Goal: Use online tool/utility: Utilize a website feature to perform a specific function

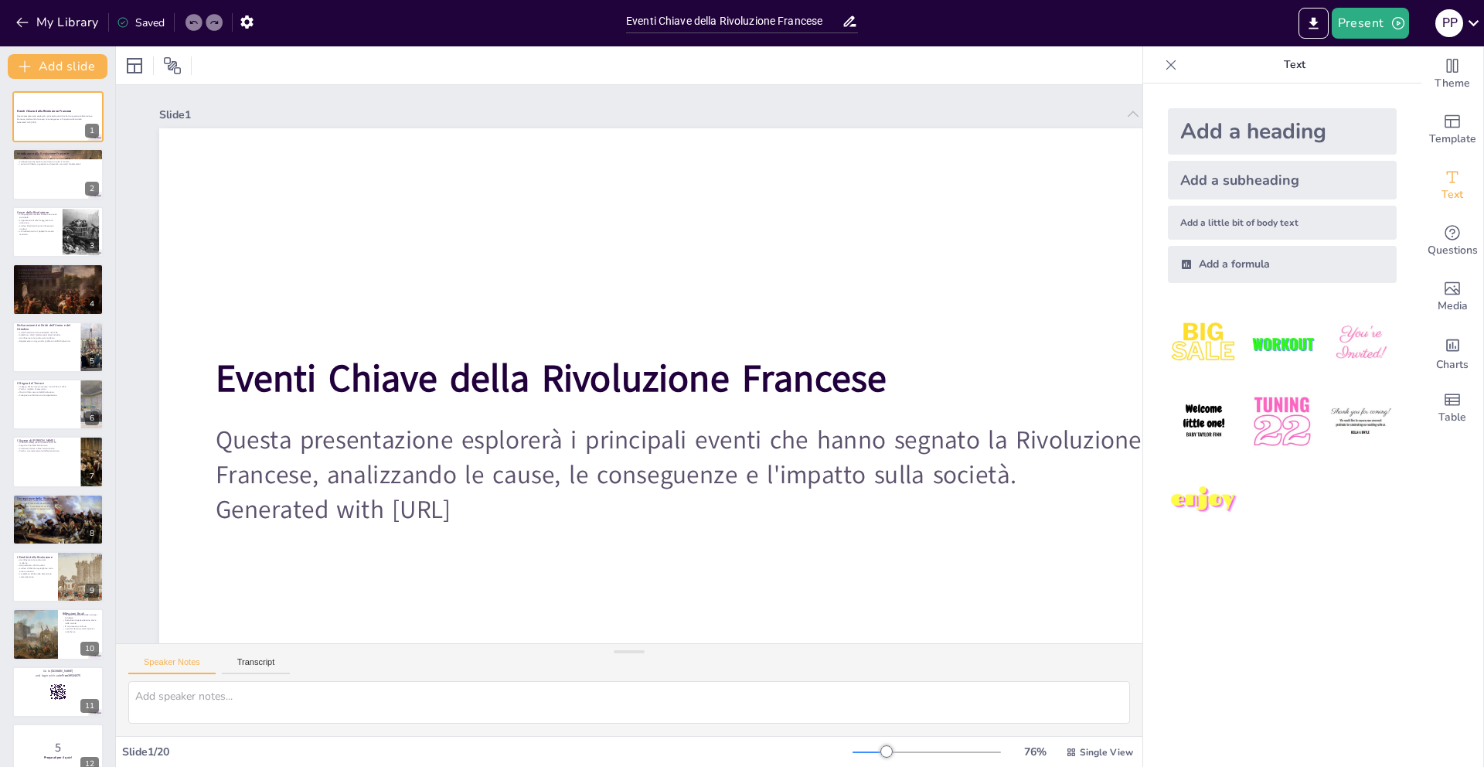
checkbox input "true"
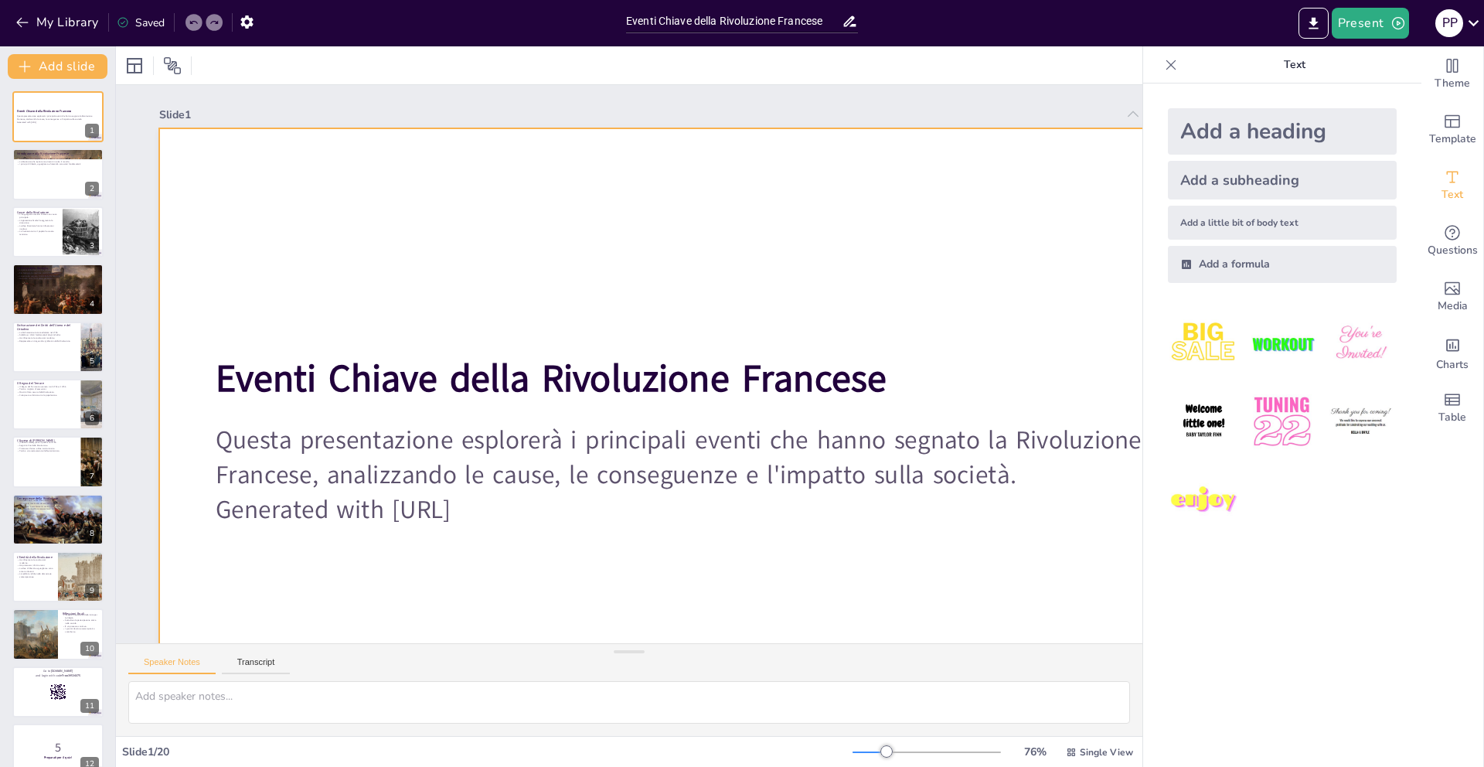
checkbox input "true"
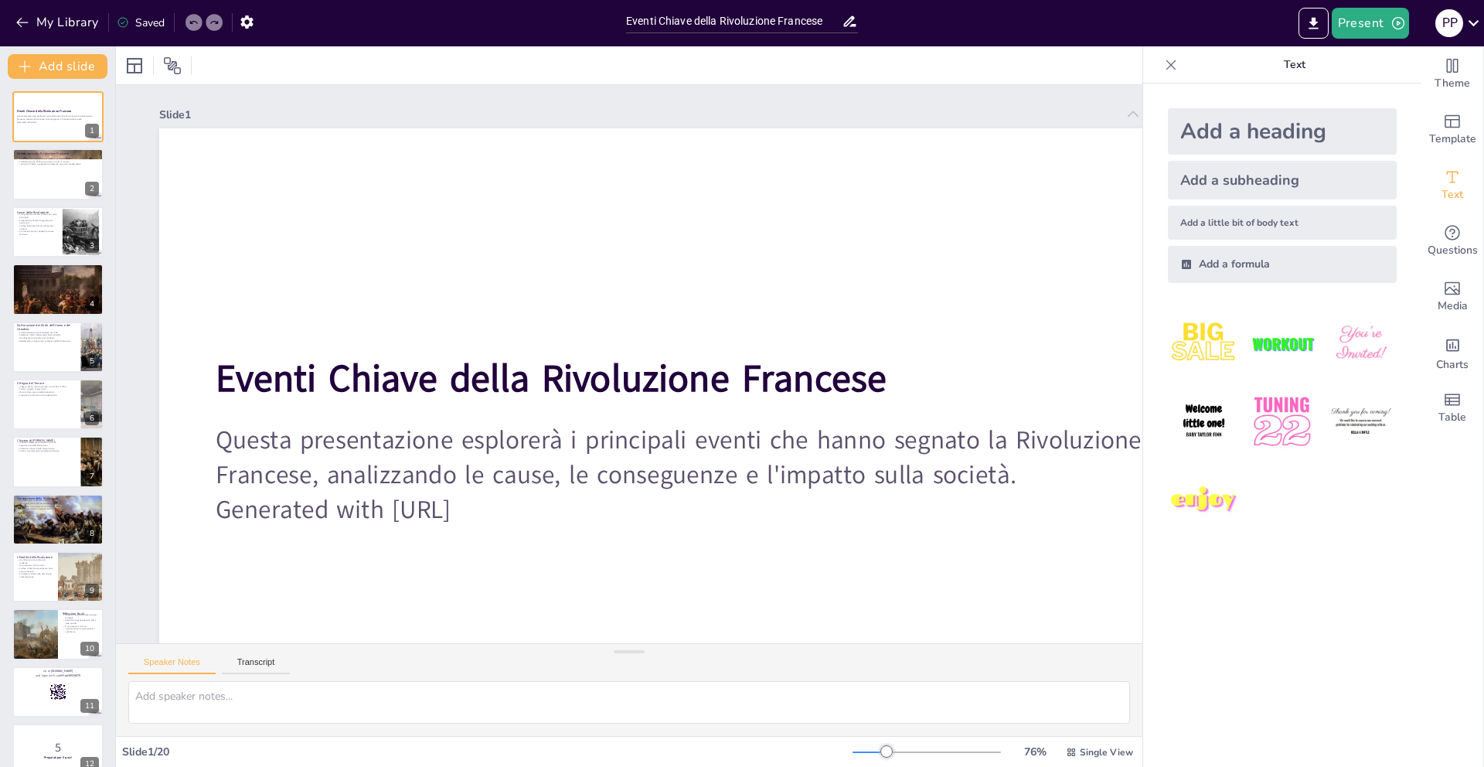
checkbox input "true"
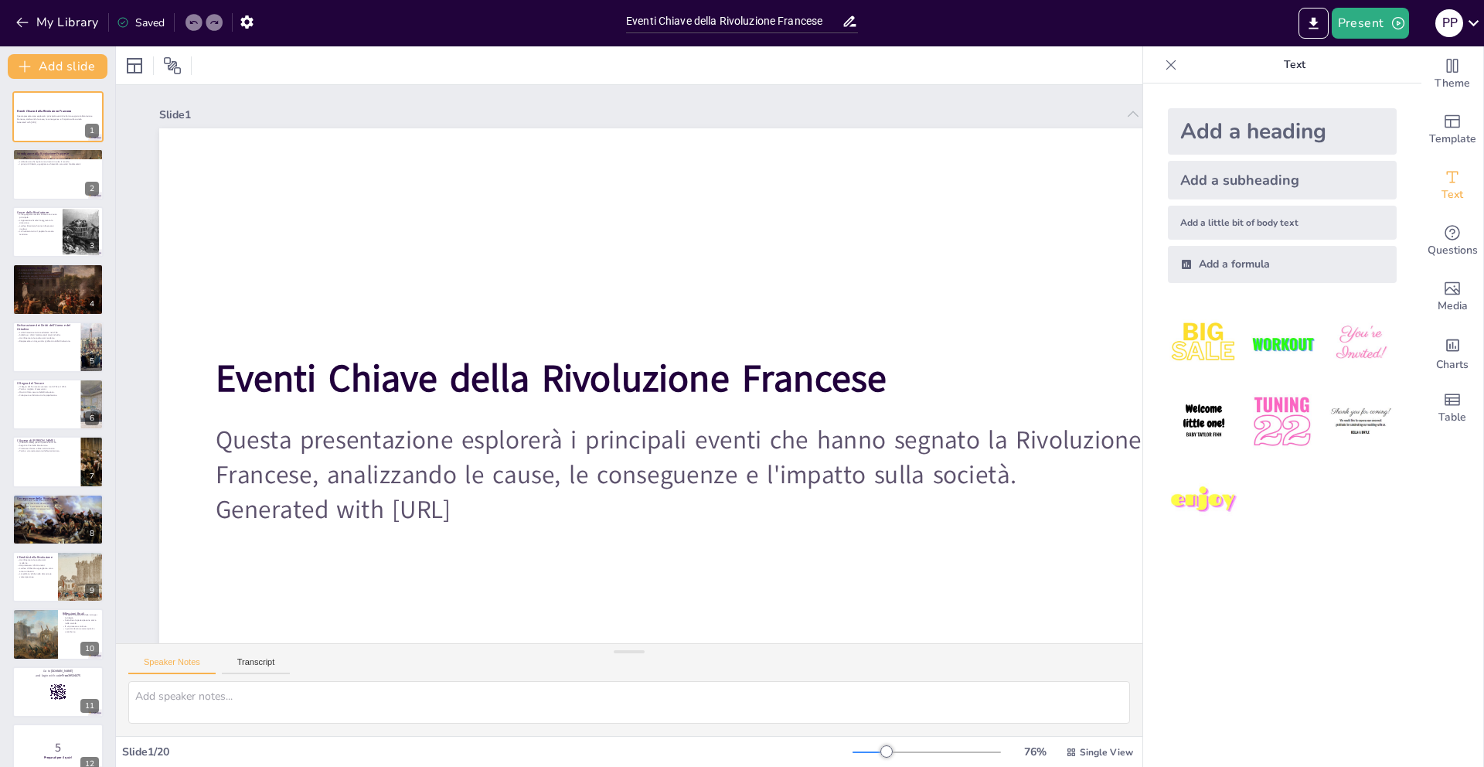
checkbox input "true"
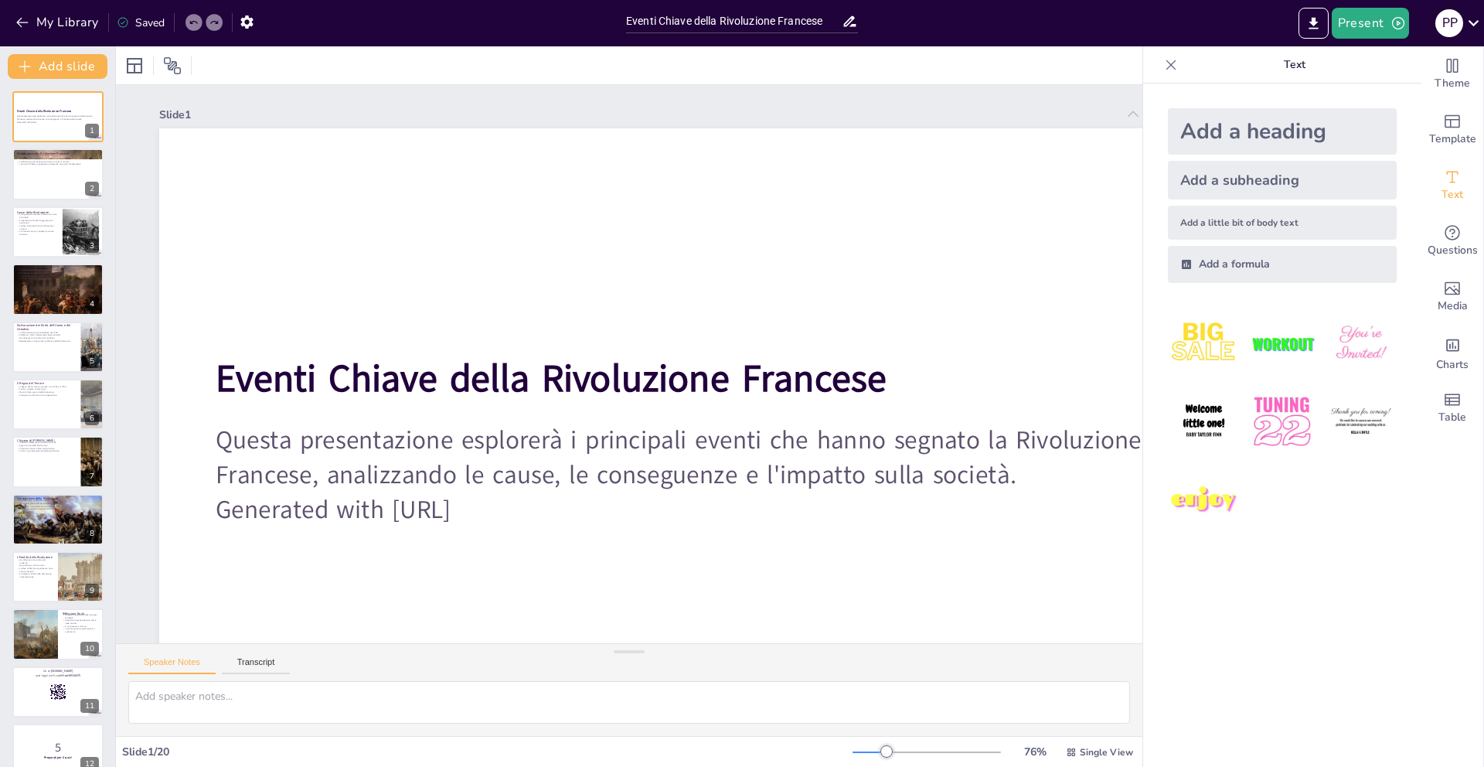
checkbox input "true"
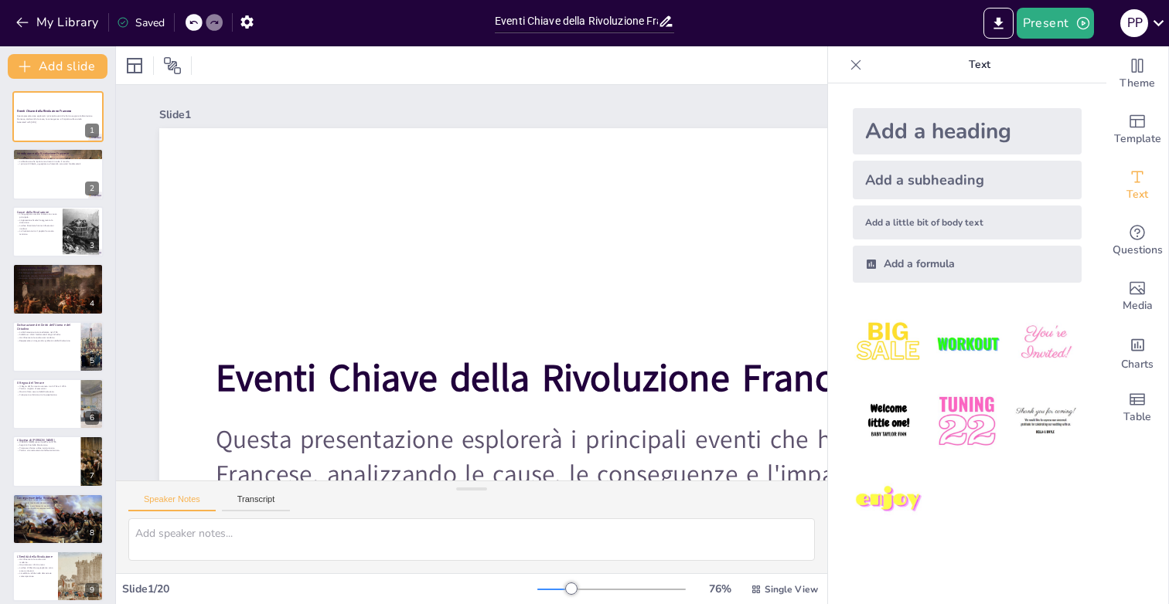
checkbox input "true"
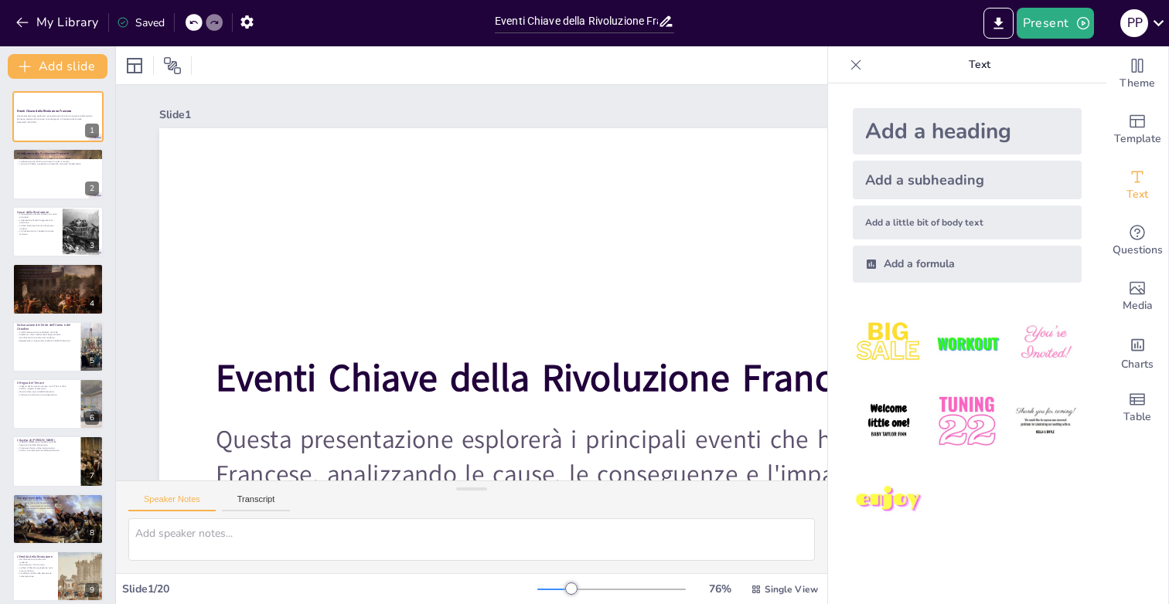
checkbox input "true"
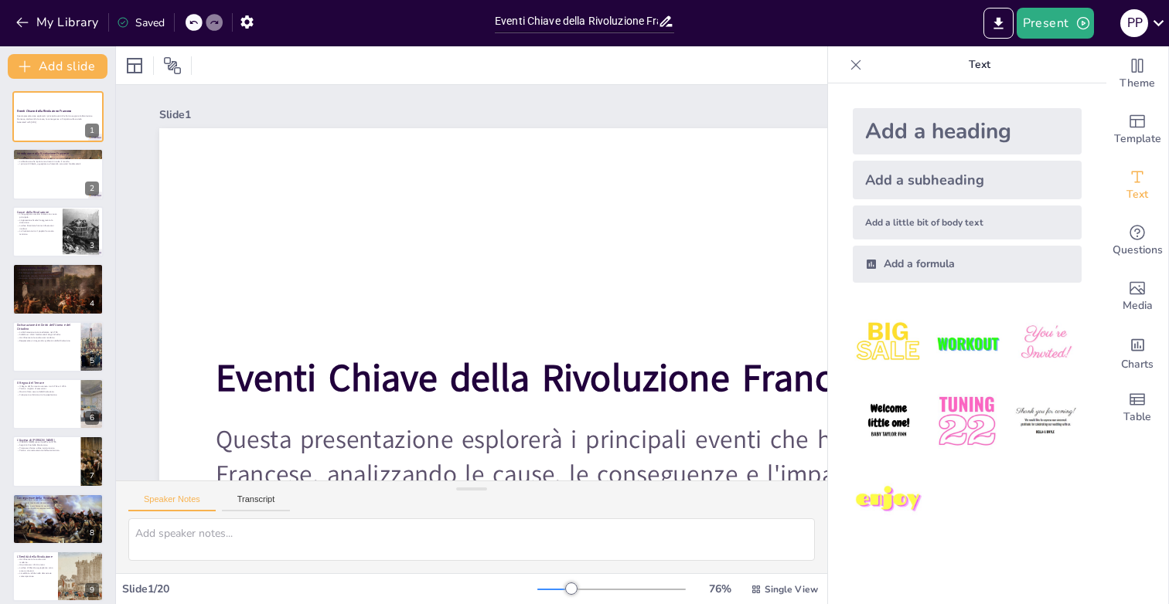
checkbox input "true"
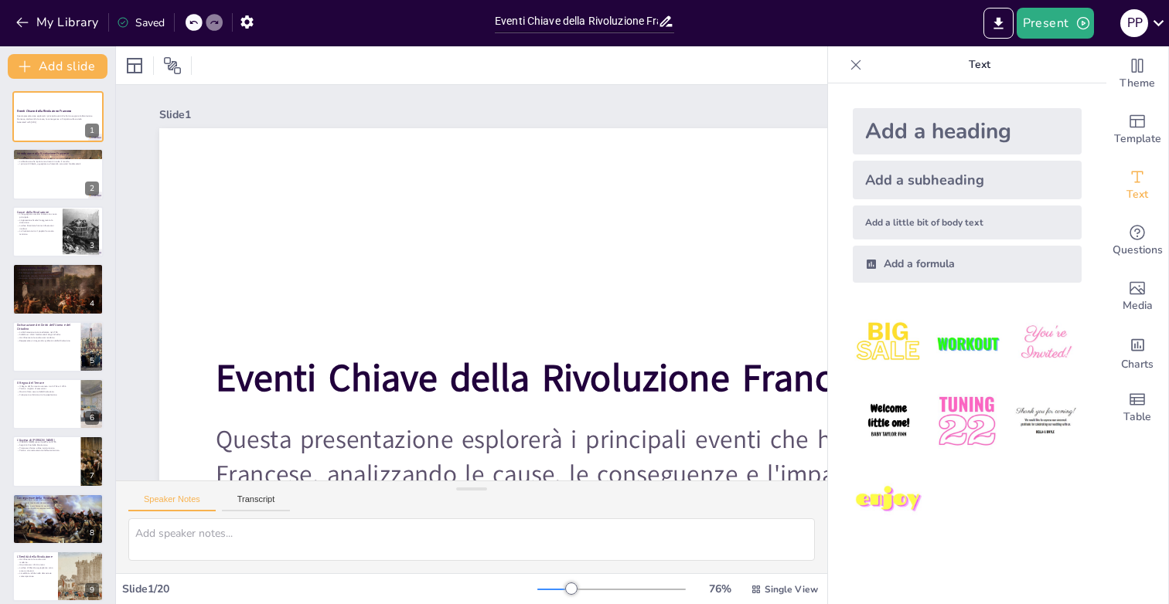
checkbox input "true"
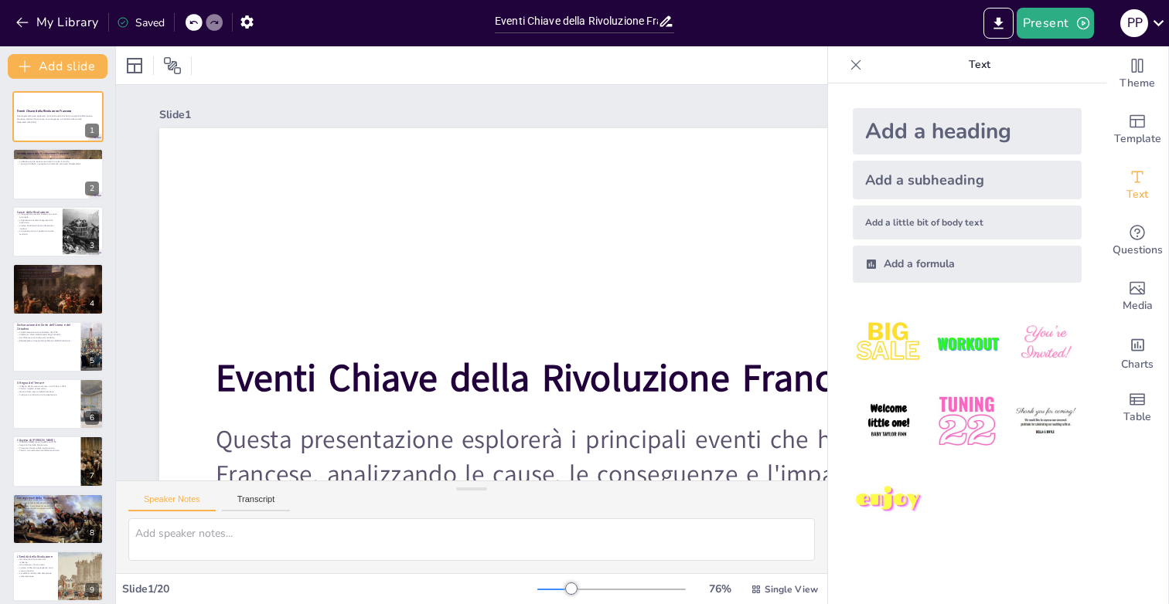
checkbox input "true"
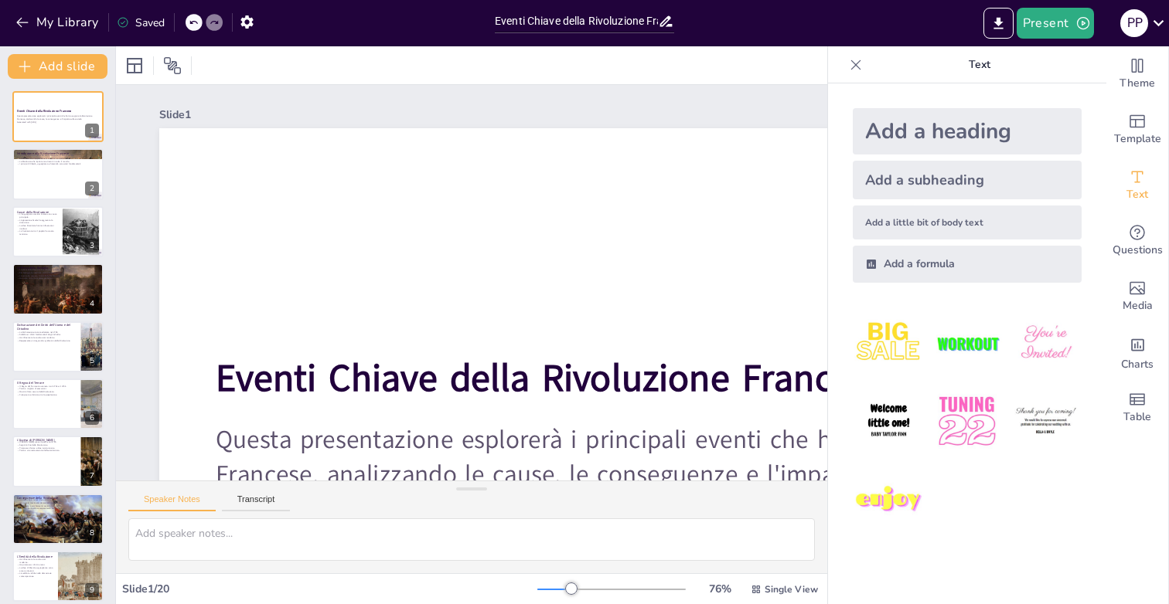
checkbox input "true"
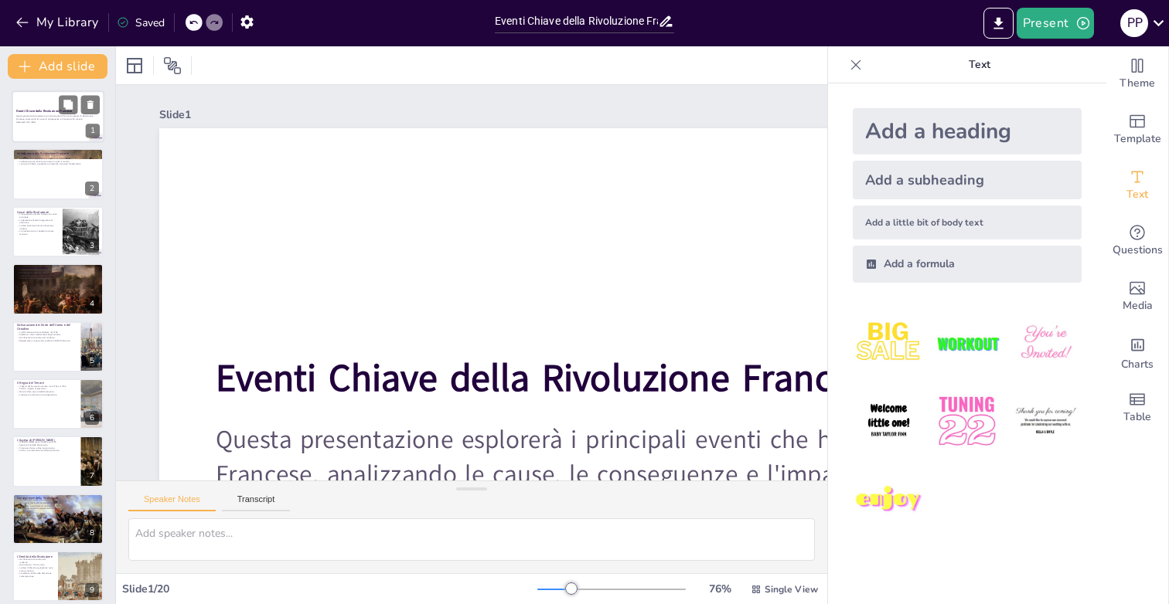
checkbox input "true"
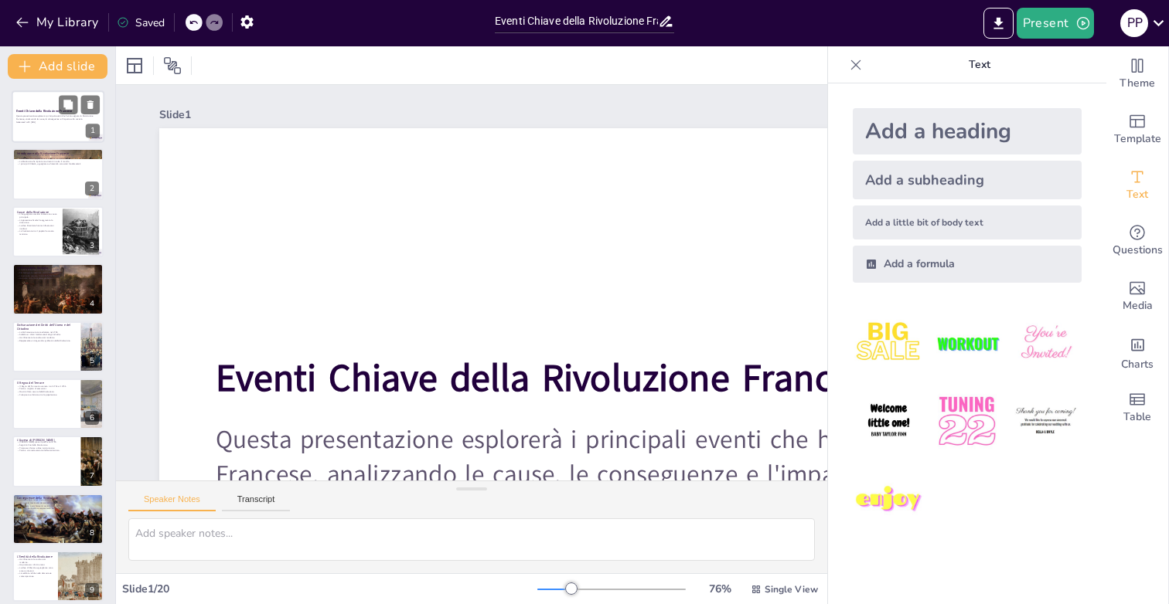
checkbox input "true"
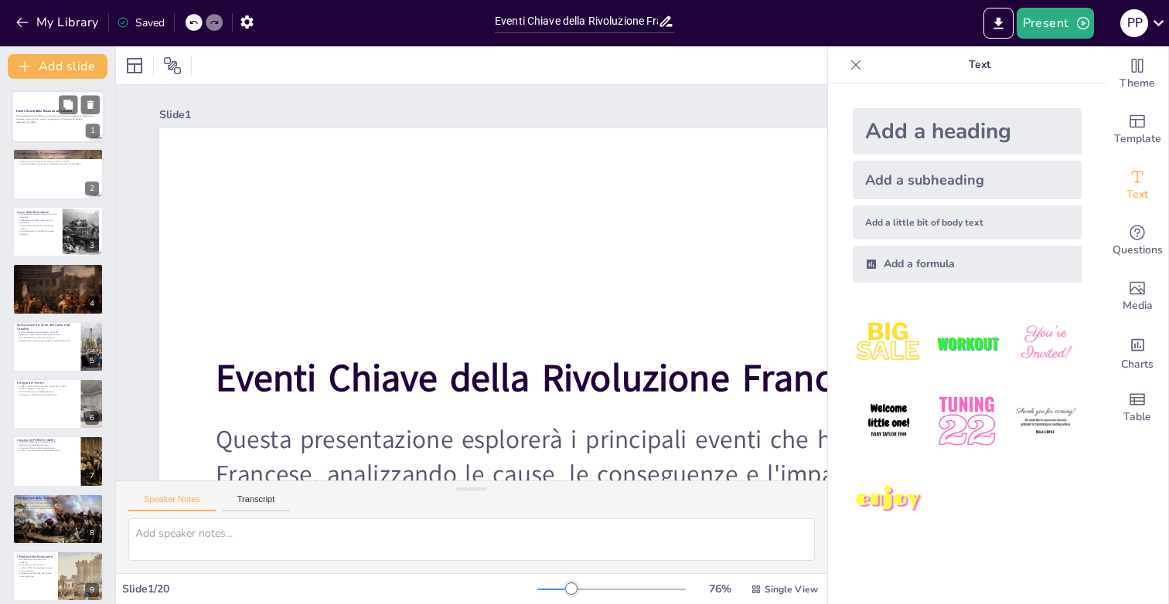
checkbox input "true"
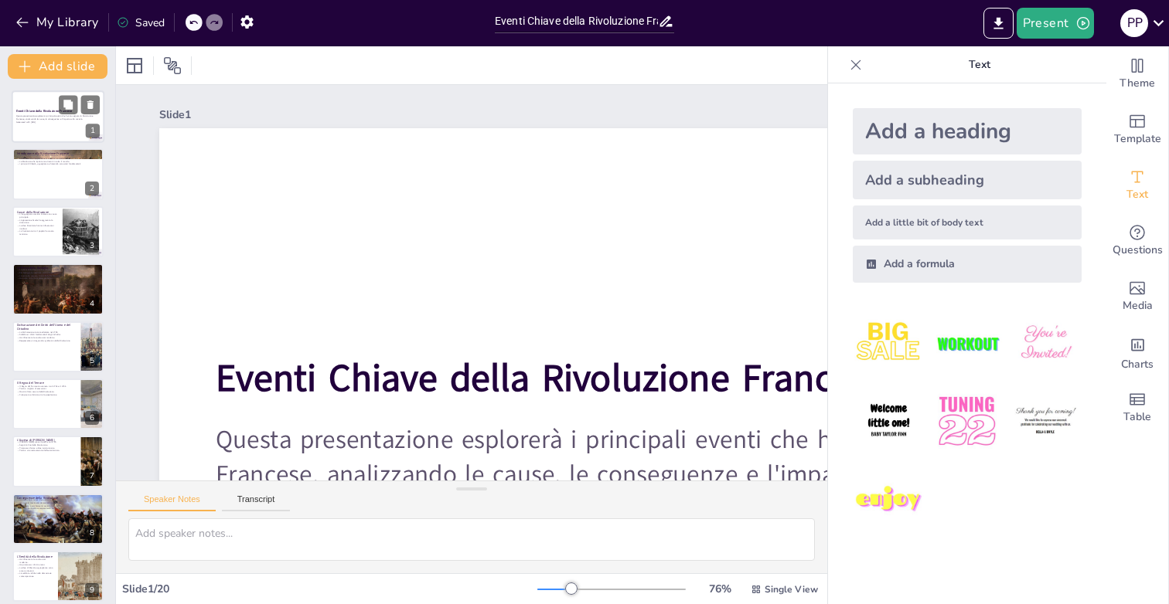
checkbox input "true"
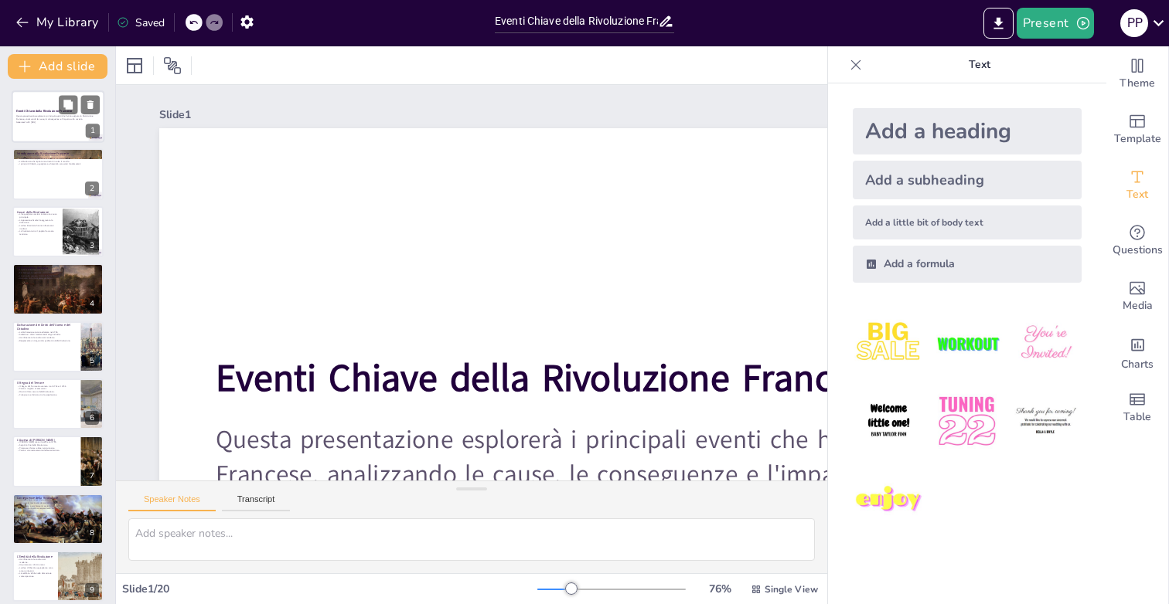
checkbox input "true"
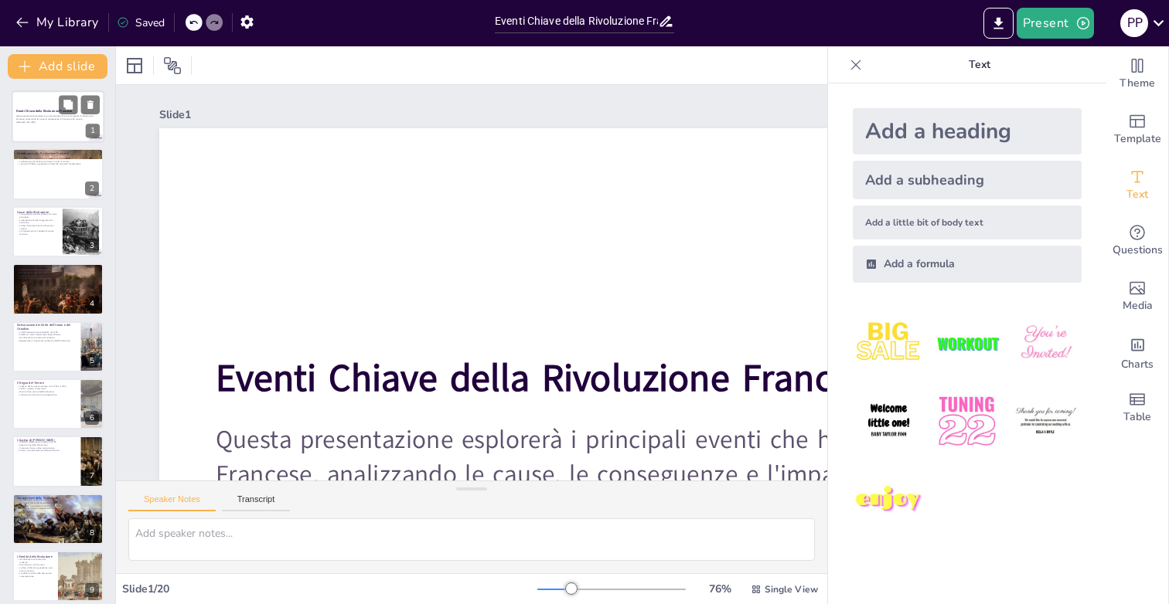
checkbox input "true"
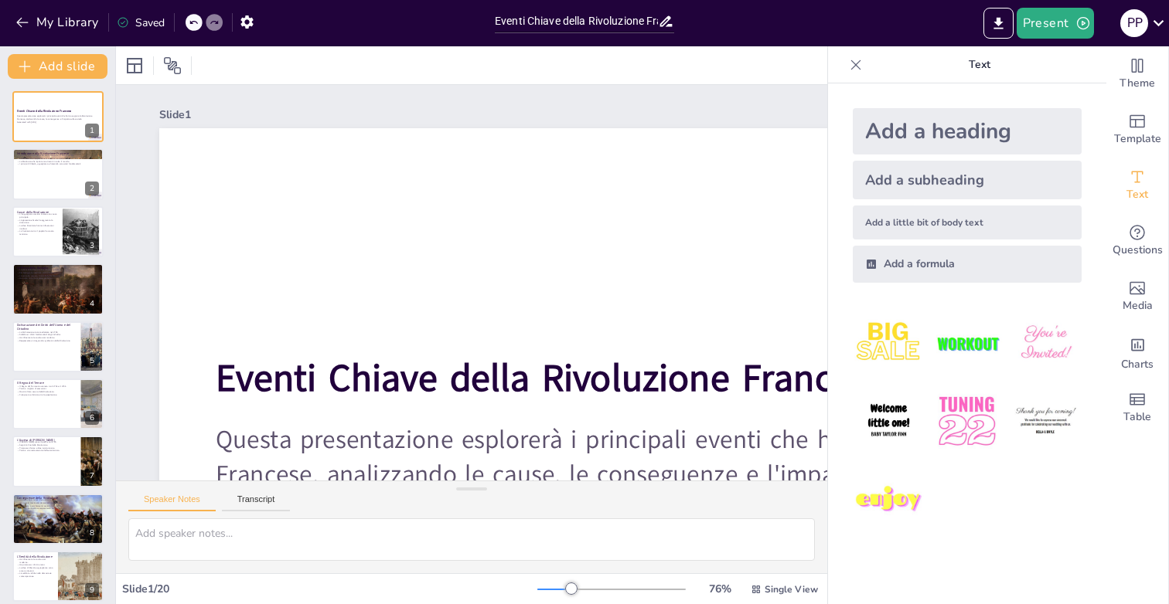
checkbox input "true"
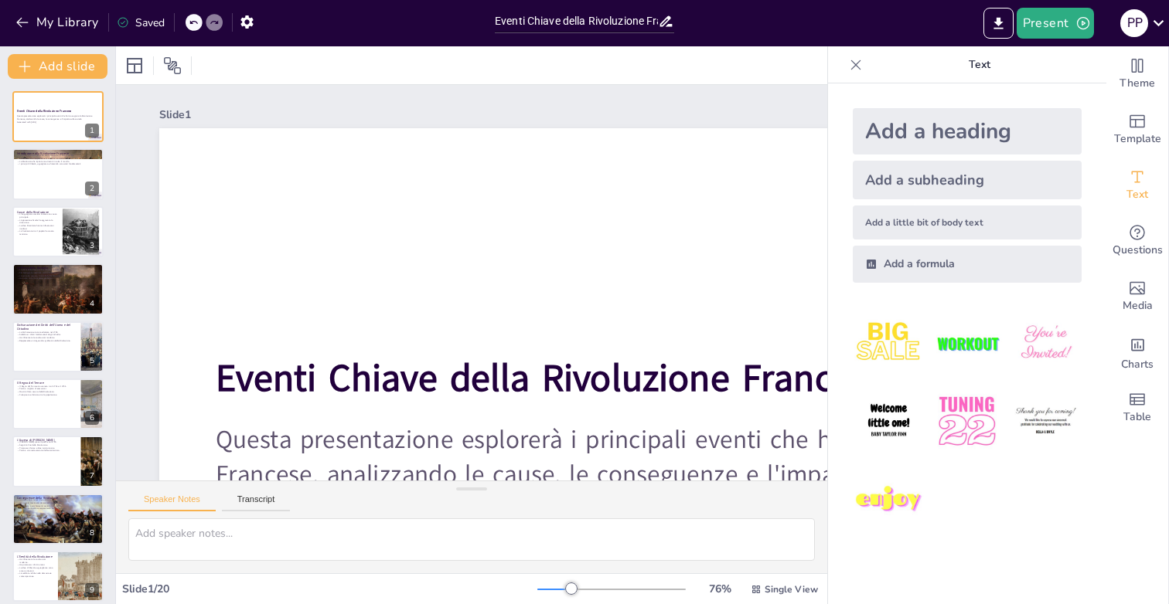
checkbox input "true"
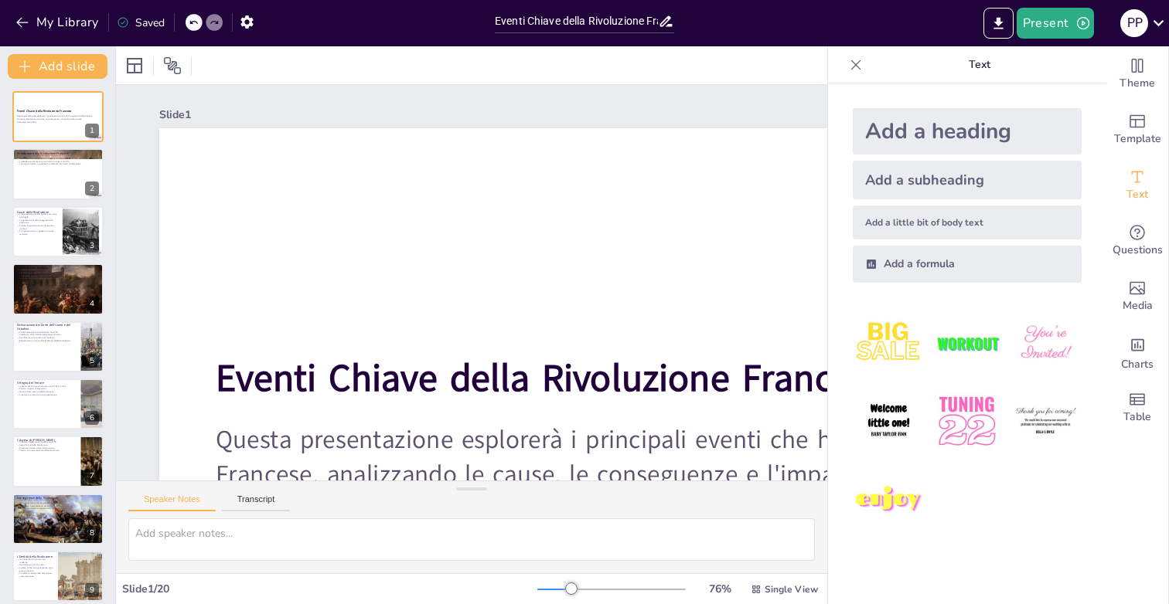
checkbox input "true"
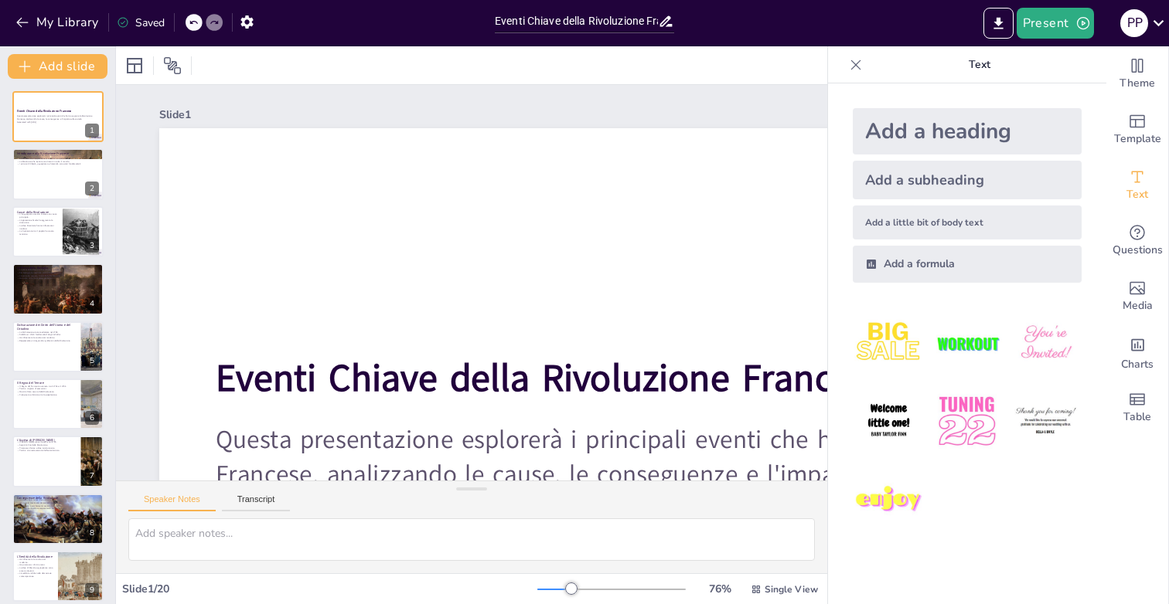
checkbox input "true"
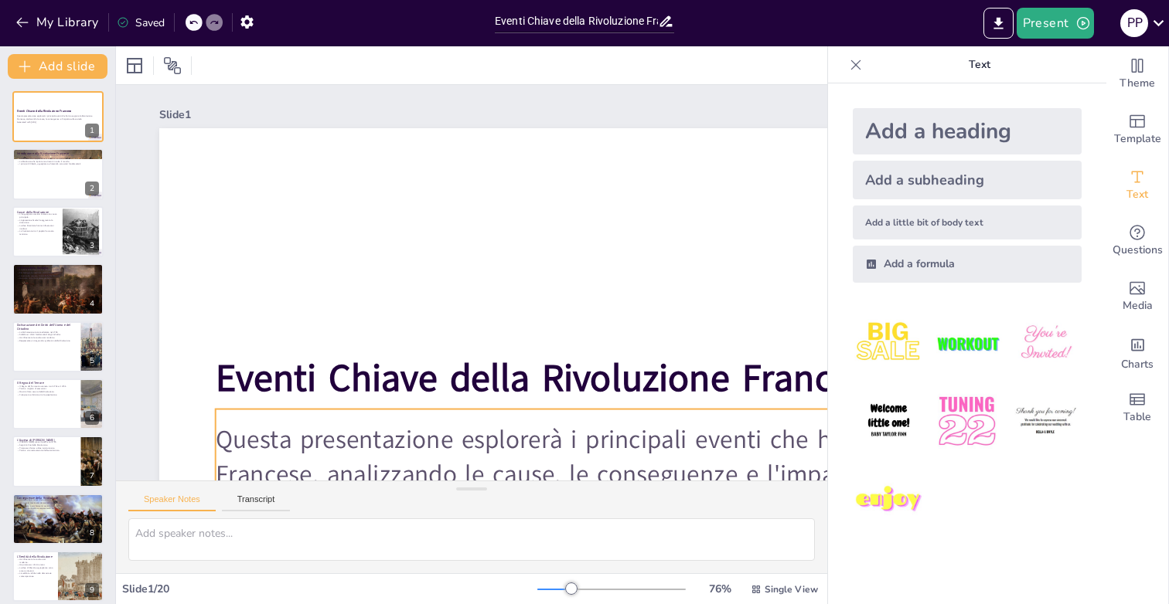
checkbox input "true"
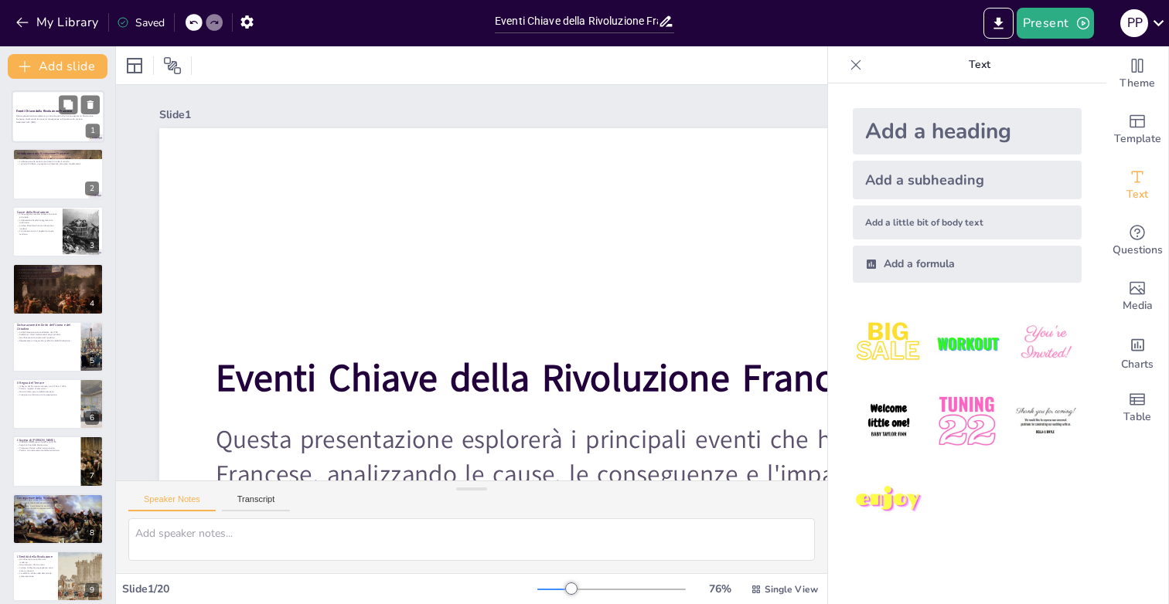
checkbox input "true"
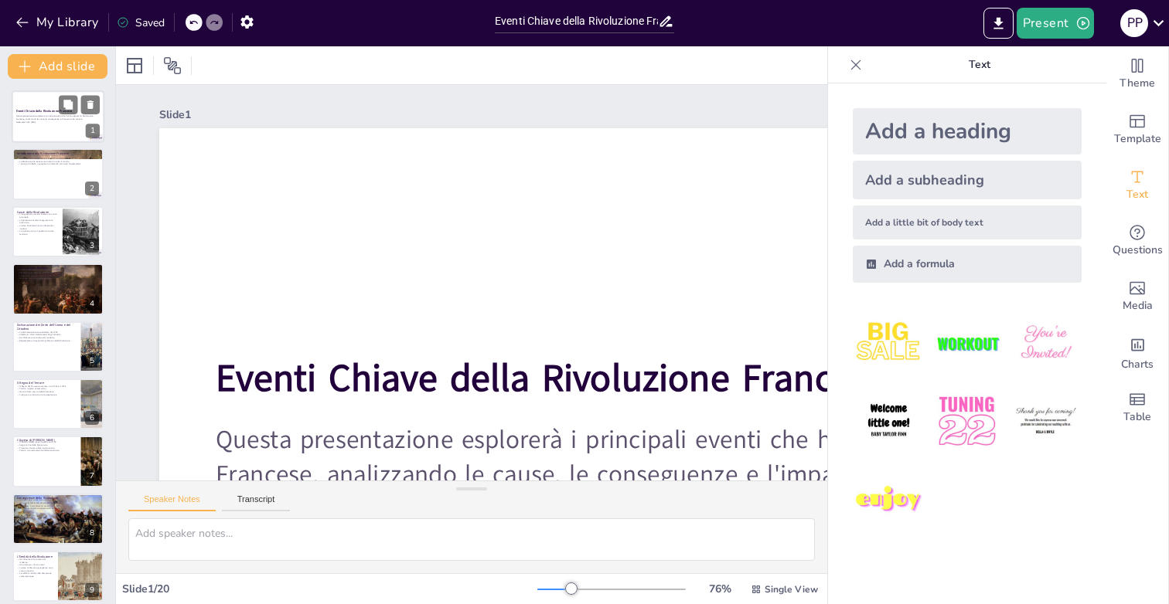
checkbox input "true"
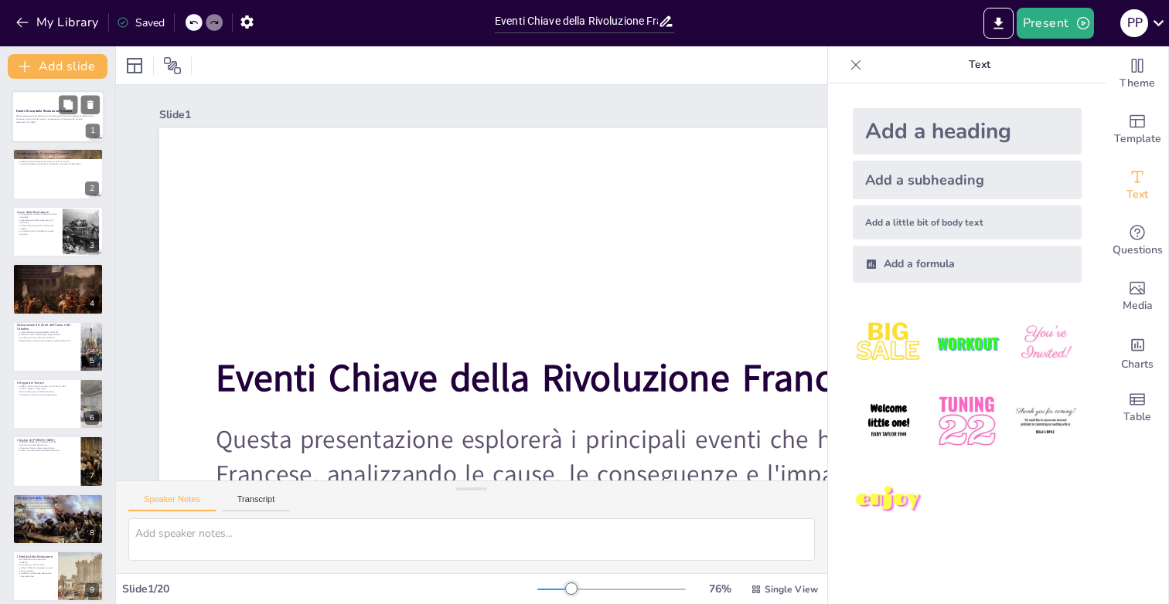
checkbox input "true"
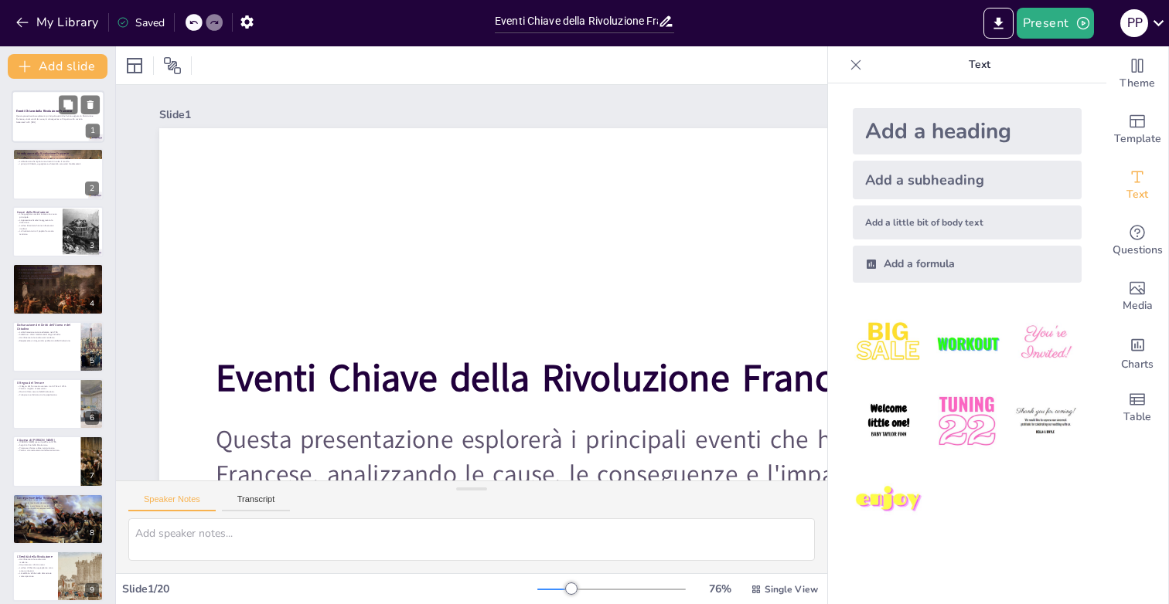
checkbox input "true"
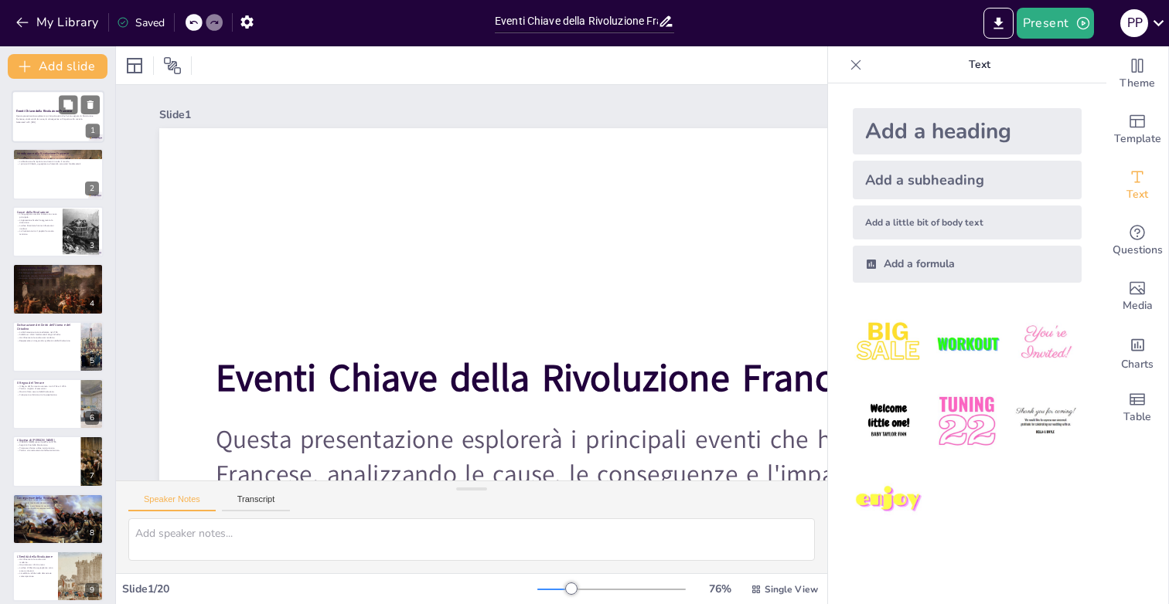
checkbox input "true"
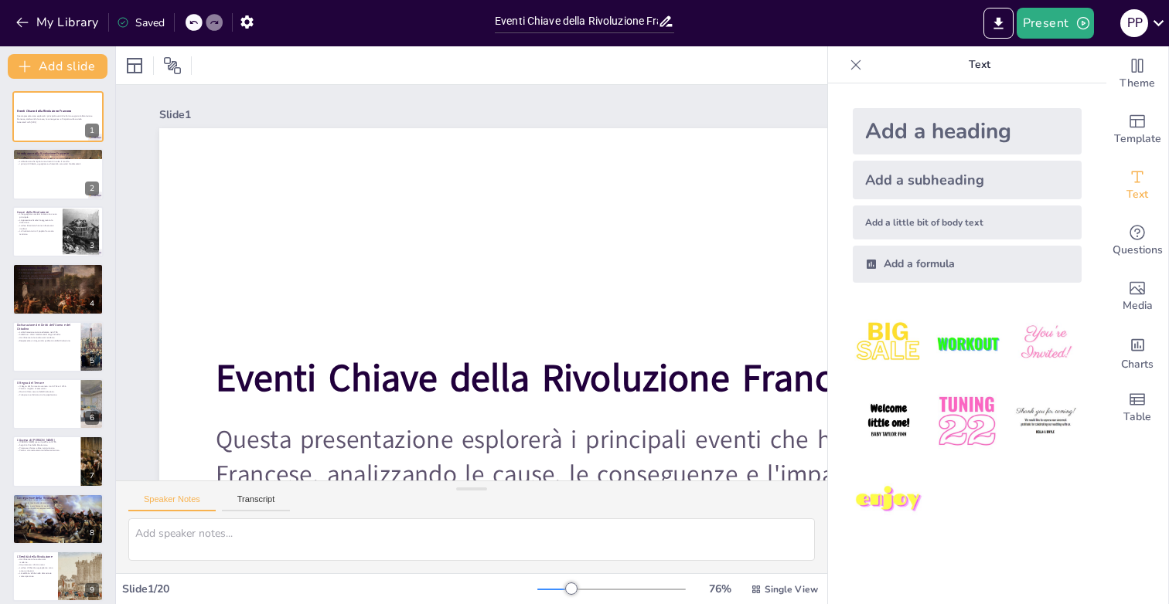
checkbox input "true"
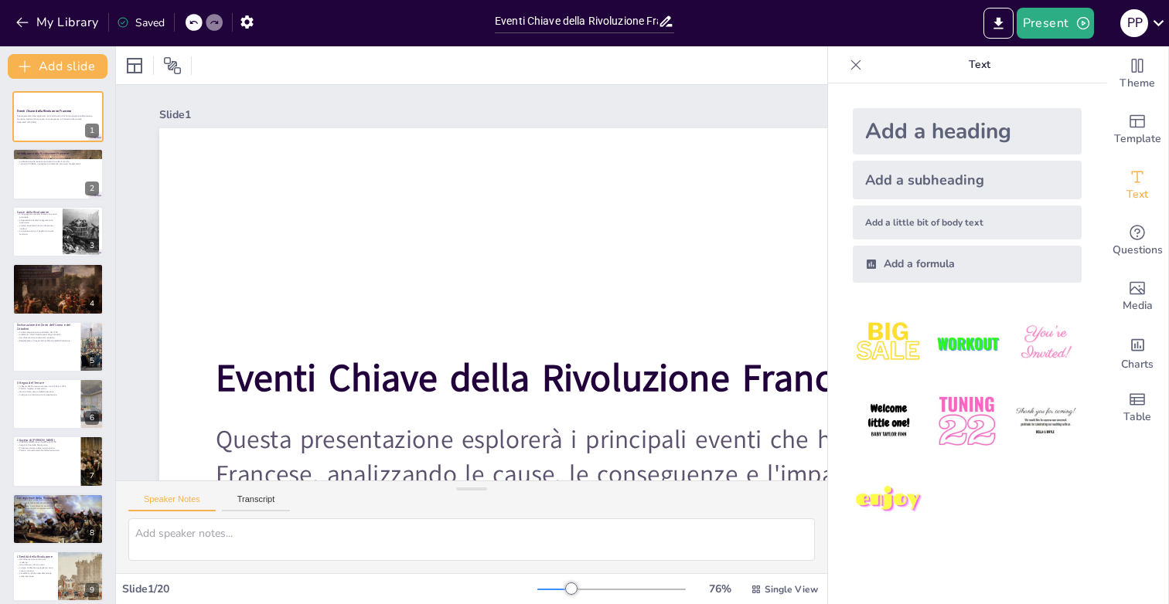
checkbox input "true"
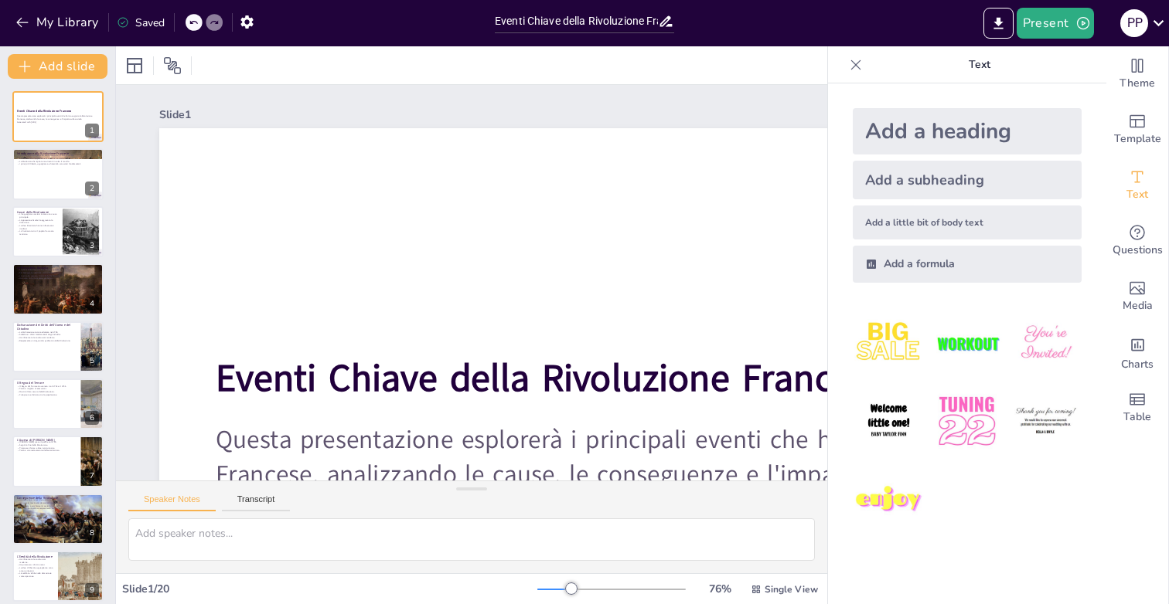
checkbox input "true"
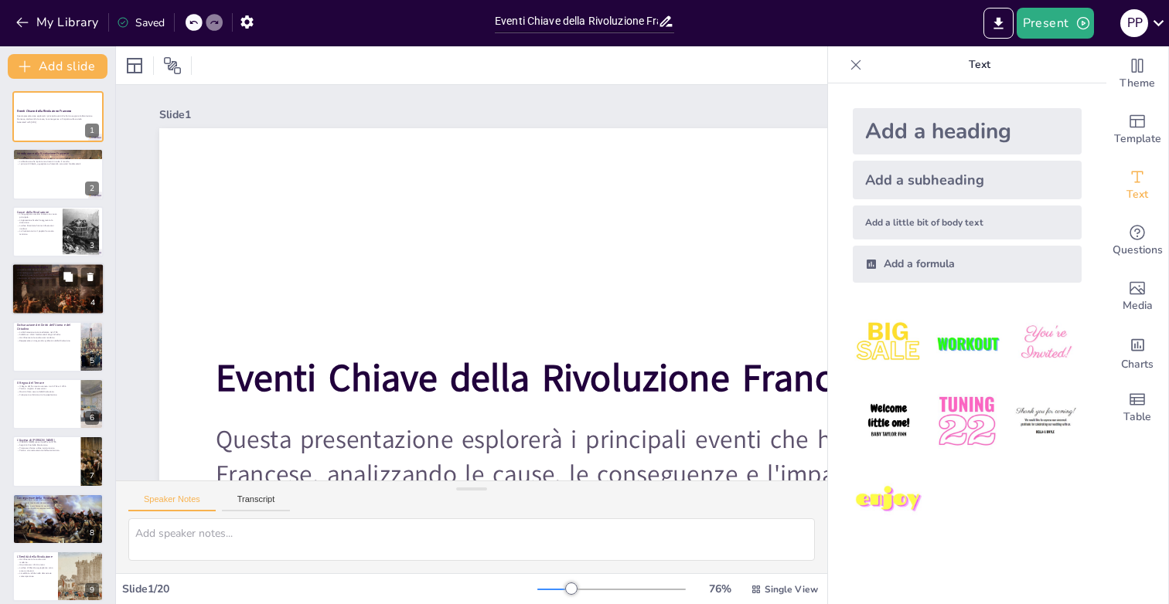
checkbox input "true"
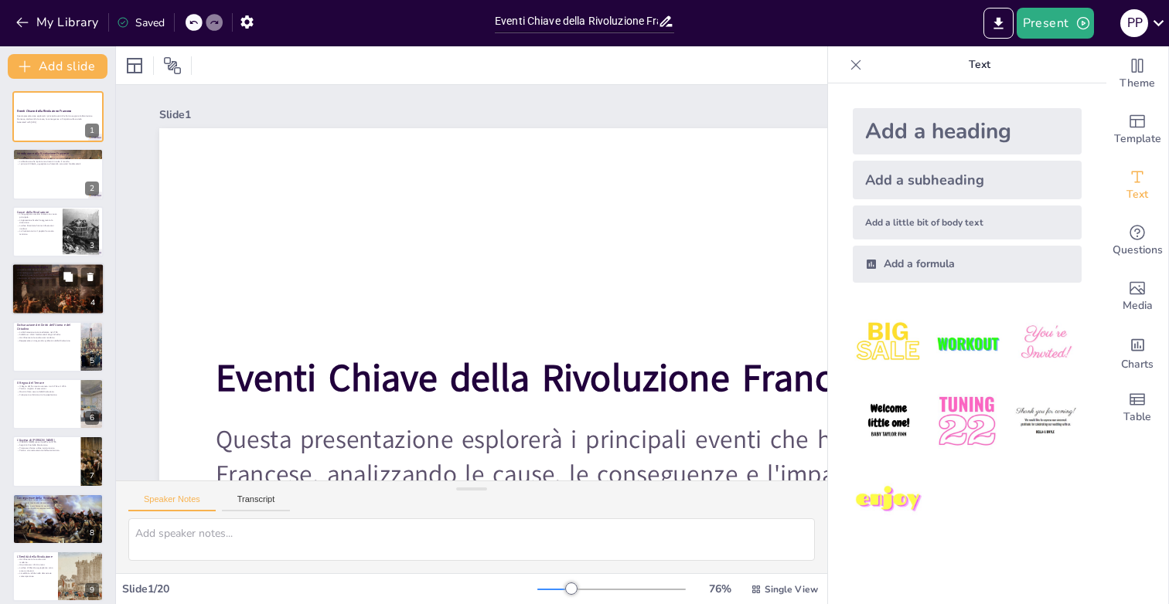
checkbox input "true"
